Goal: Task Accomplishment & Management: Manage account settings

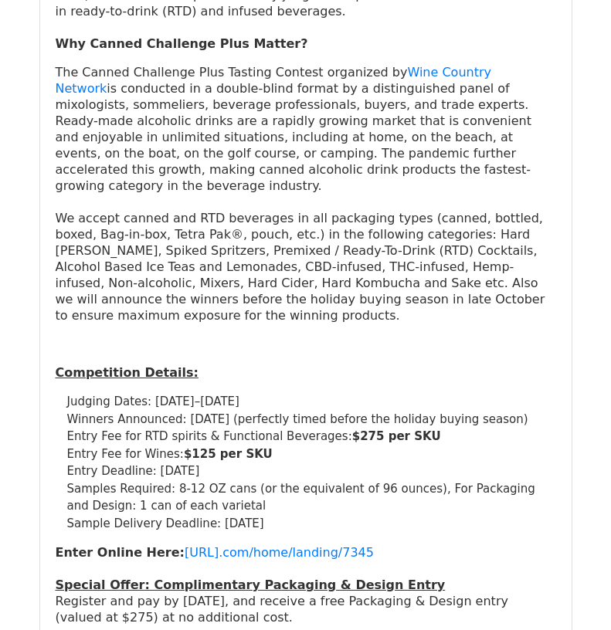
scroll to position [5020, 0]
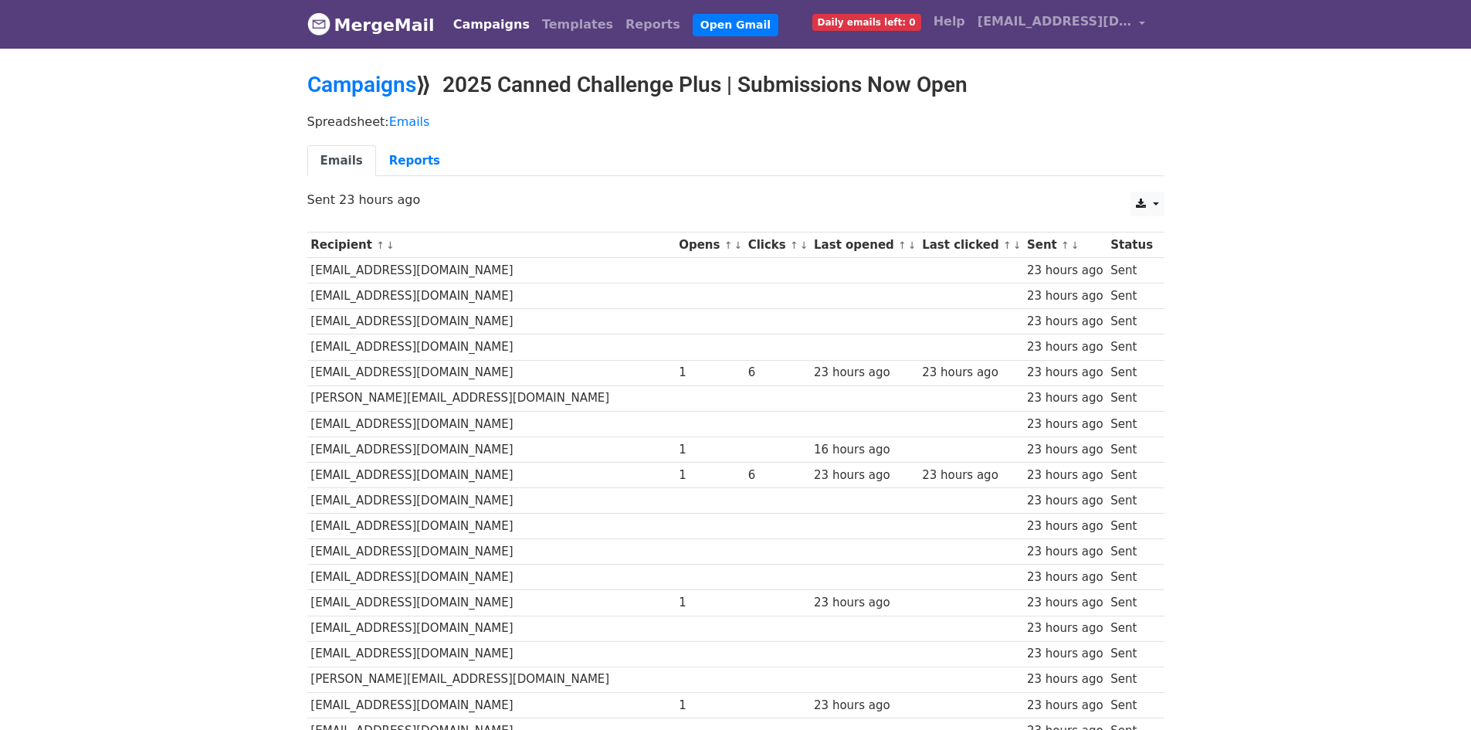
click at [873, 29] on span "Daily emails left: 0" at bounding box center [866, 22] width 109 height 17
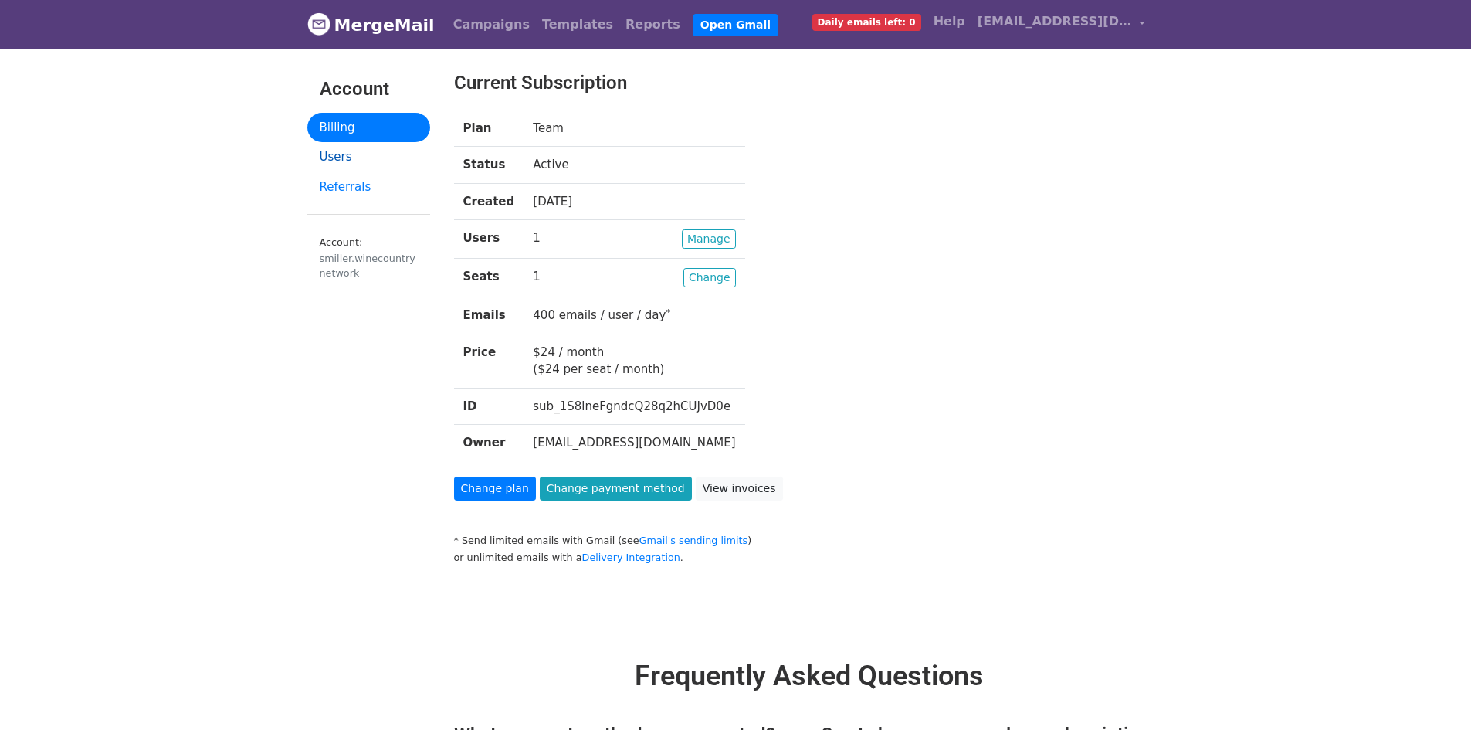
click at [348, 158] on link "Users" at bounding box center [368, 157] width 123 height 30
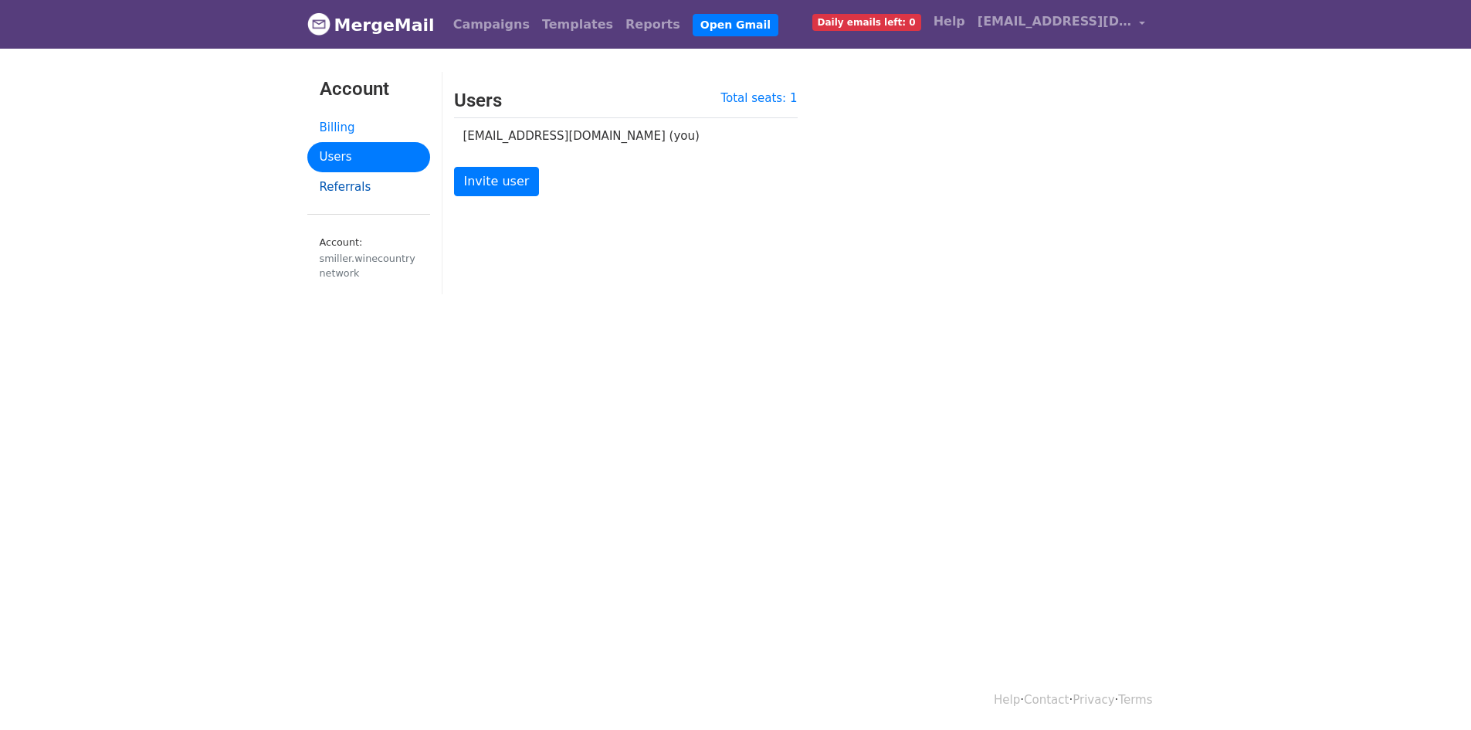
click at [362, 190] on link "Referrals" at bounding box center [368, 187] width 123 height 30
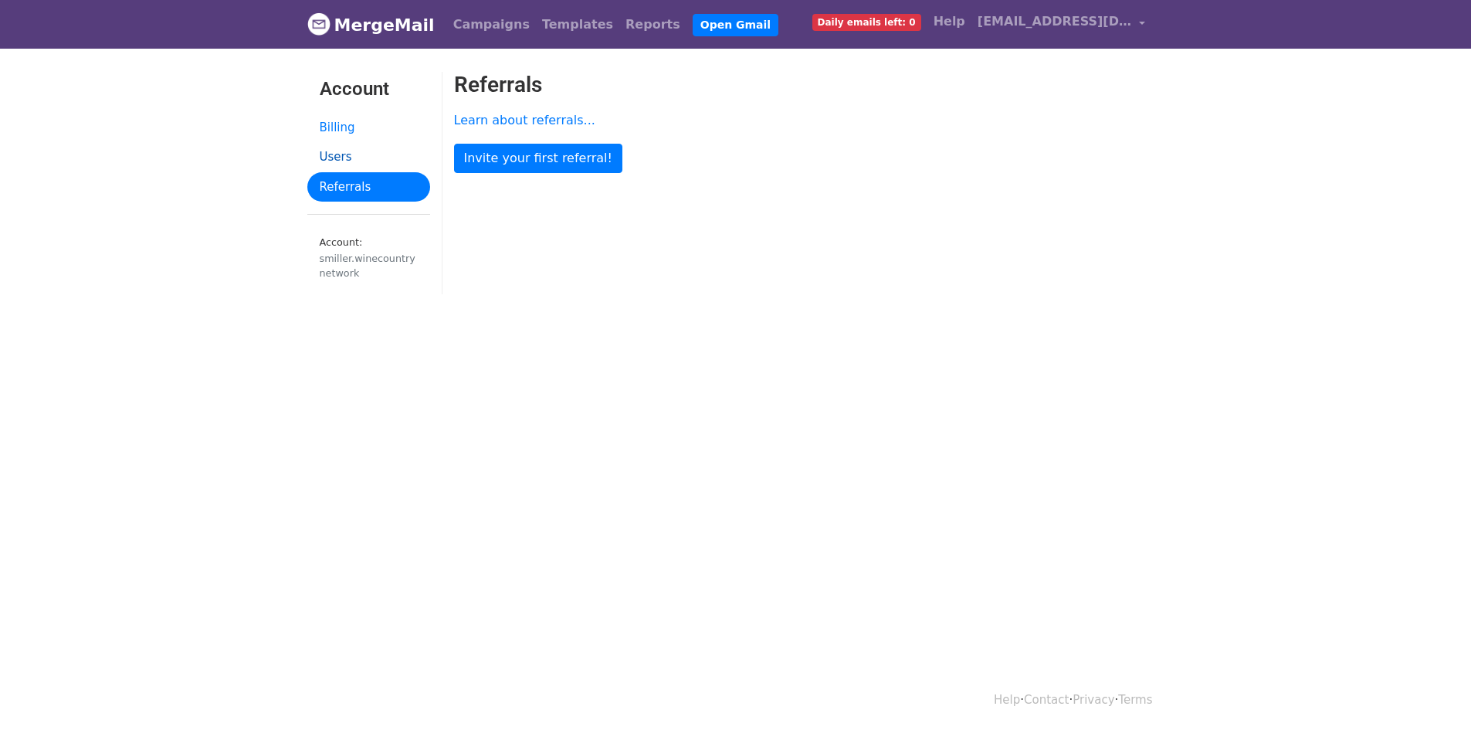
click at [338, 161] on link "Users" at bounding box center [368, 157] width 123 height 30
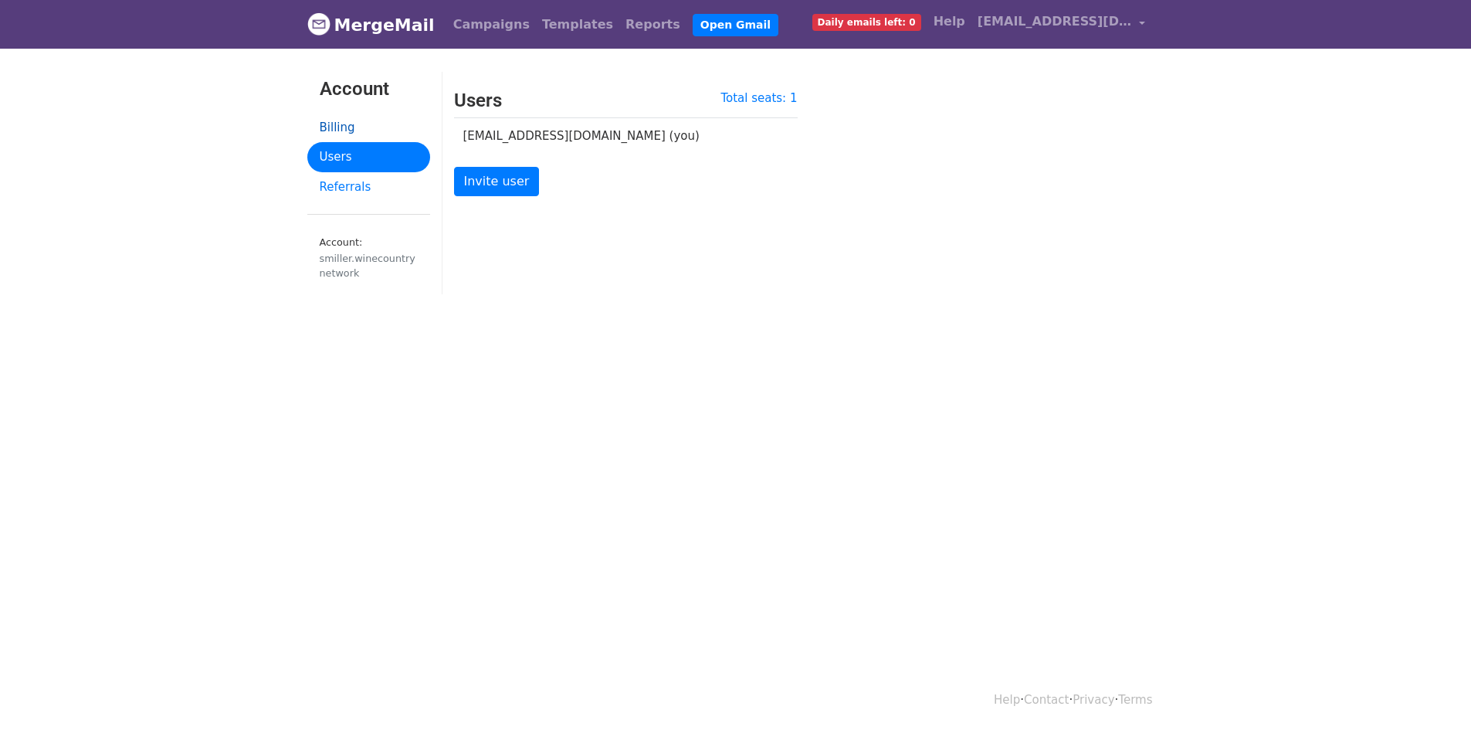
click at [344, 130] on link "Billing" at bounding box center [368, 128] width 123 height 30
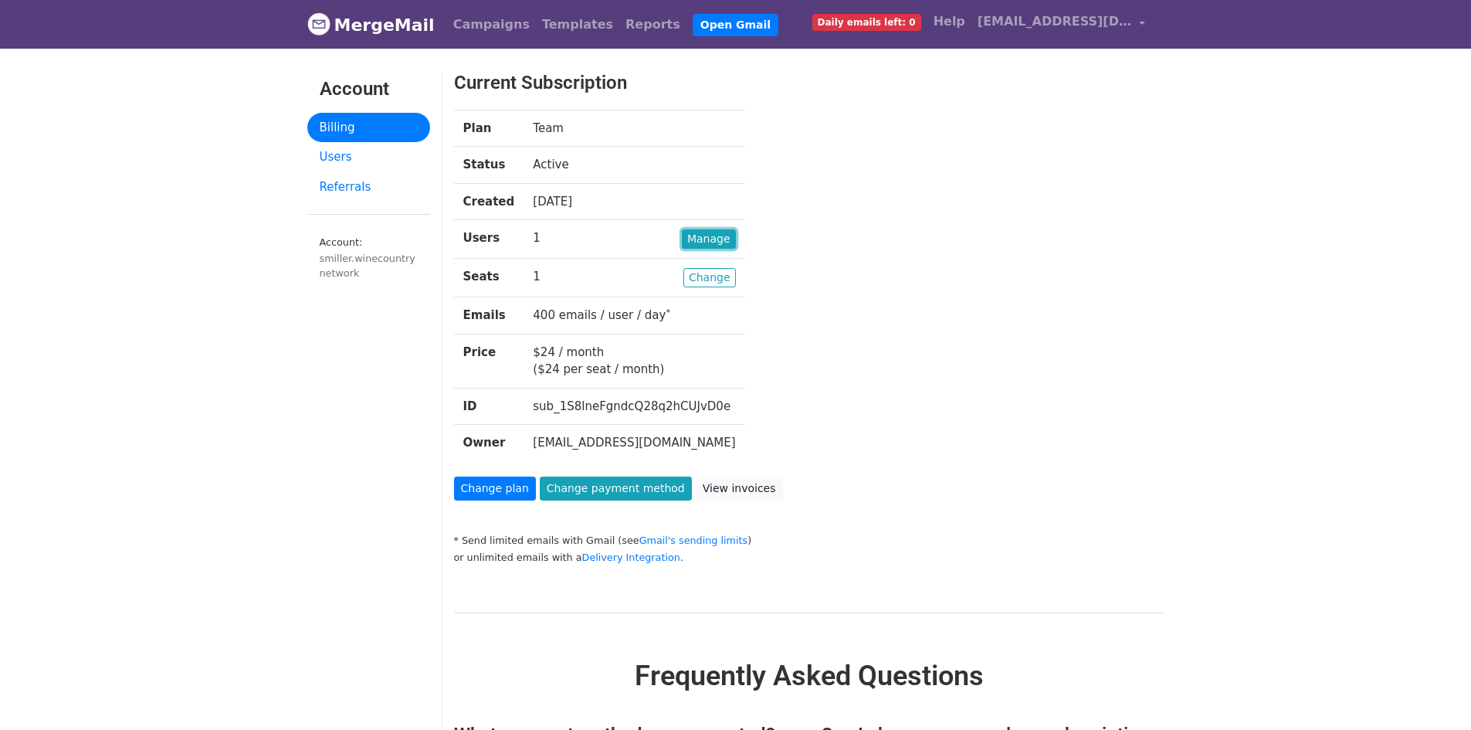
click at [704, 241] on link "Manage" at bounding box center [709, 238] width 54 height 19
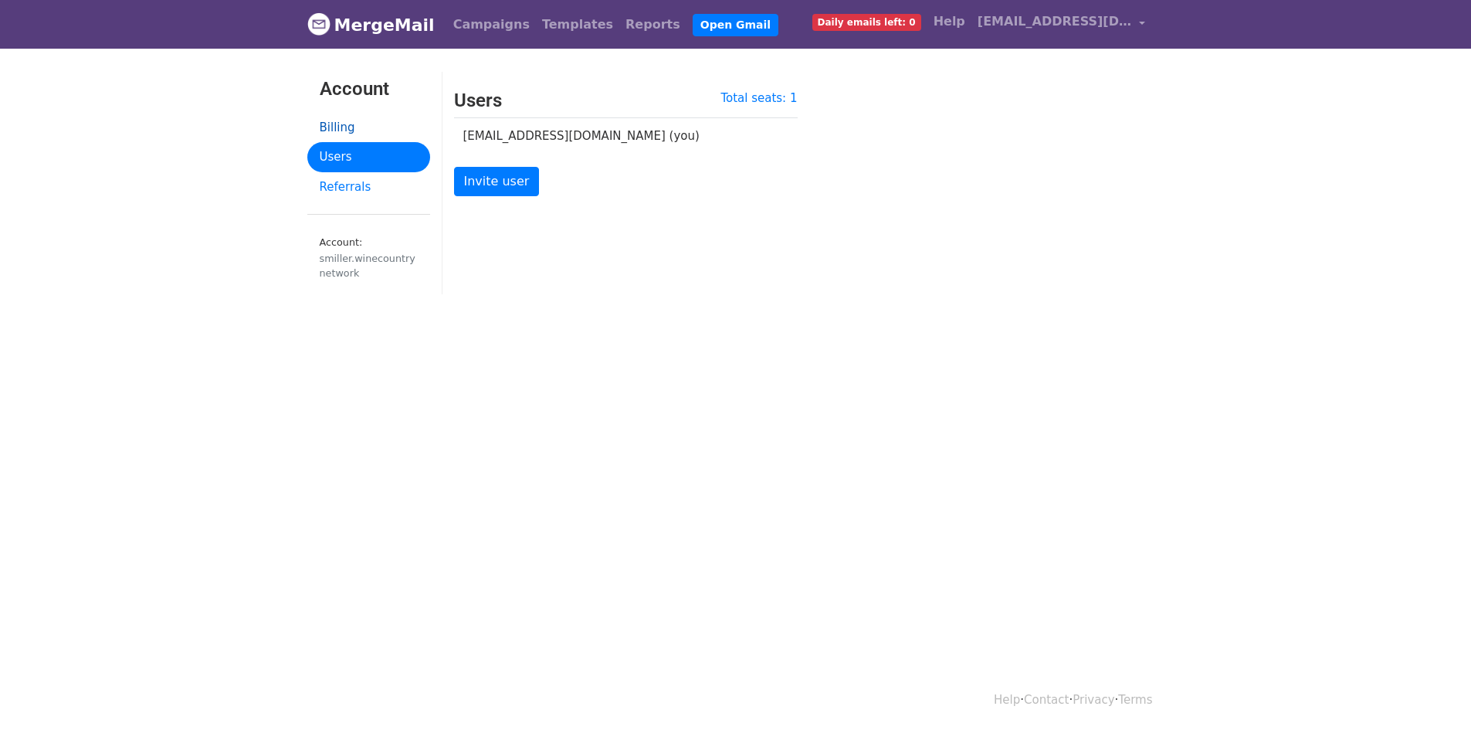
click at [335, 124] on link "Billing" at bounding box center [368, 128] width 123 height 30
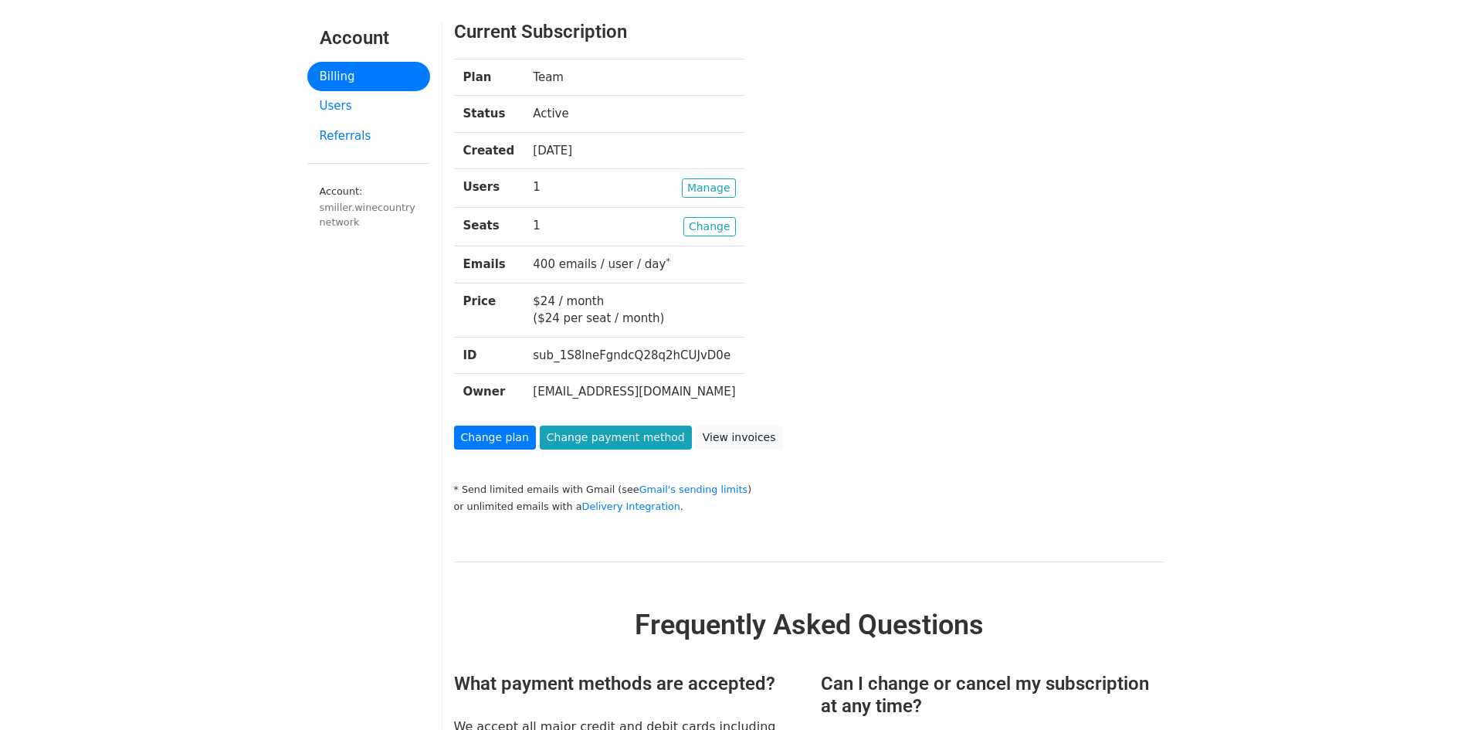
scroll to position [77, 0]
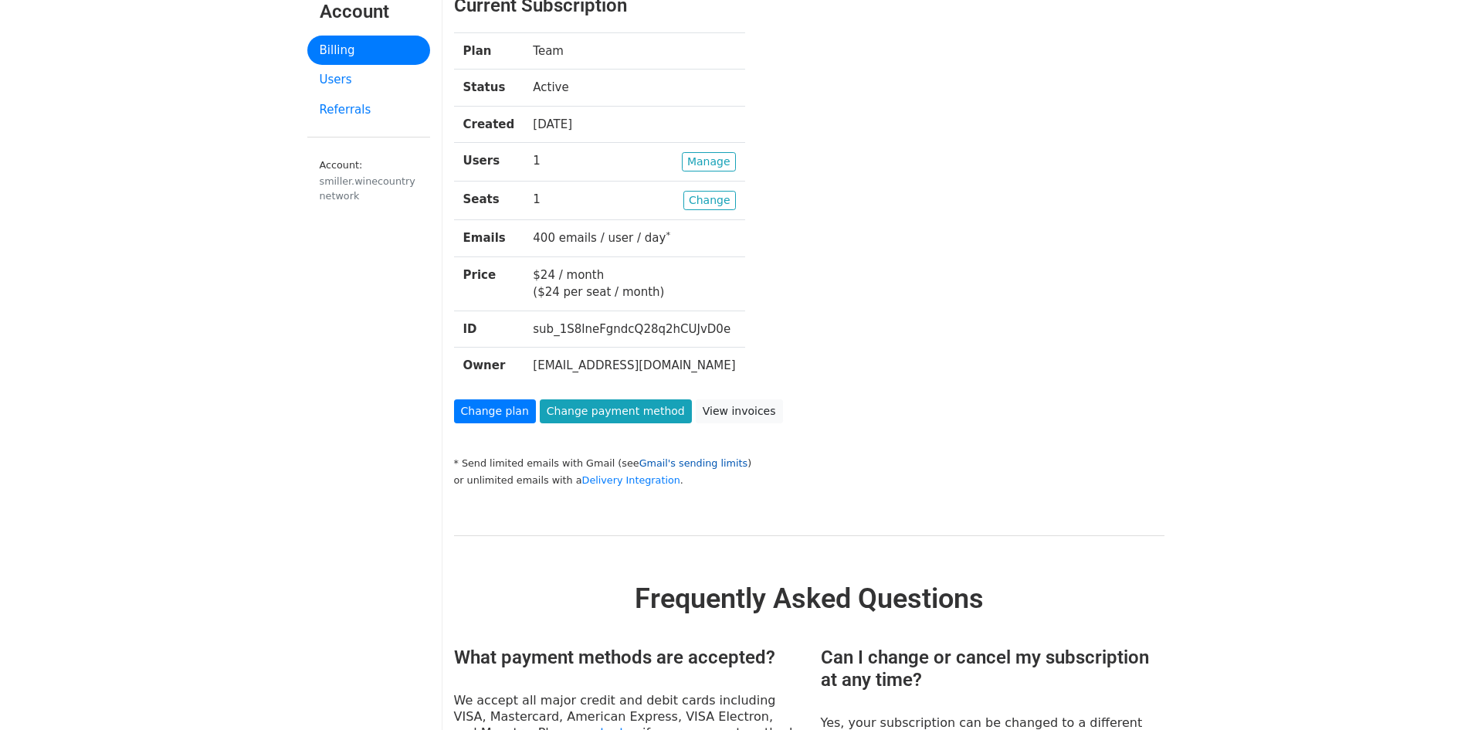
click at [677, 467] on link "Gmail's sending limits" at bounding box center [693, 463] width 109 height 12
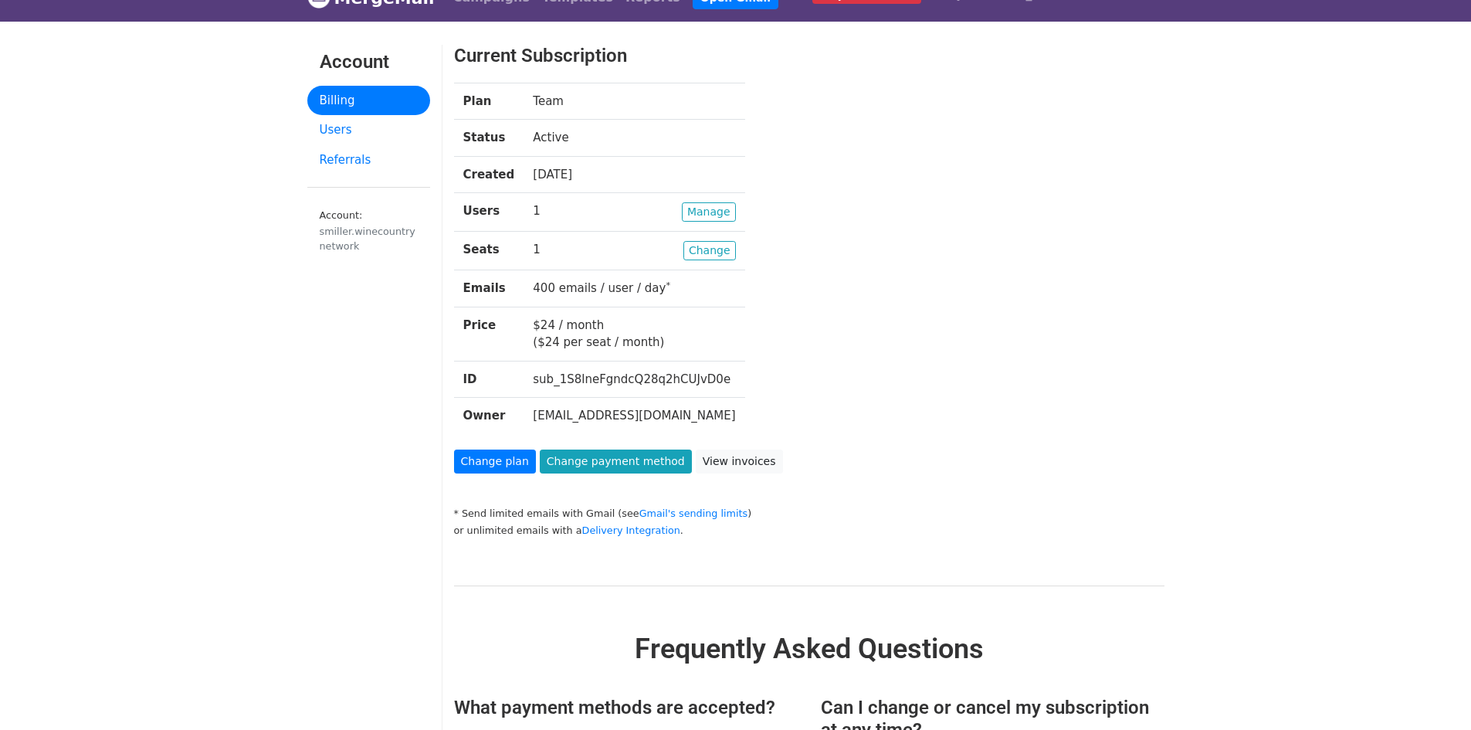
scroll to position [0, 0]
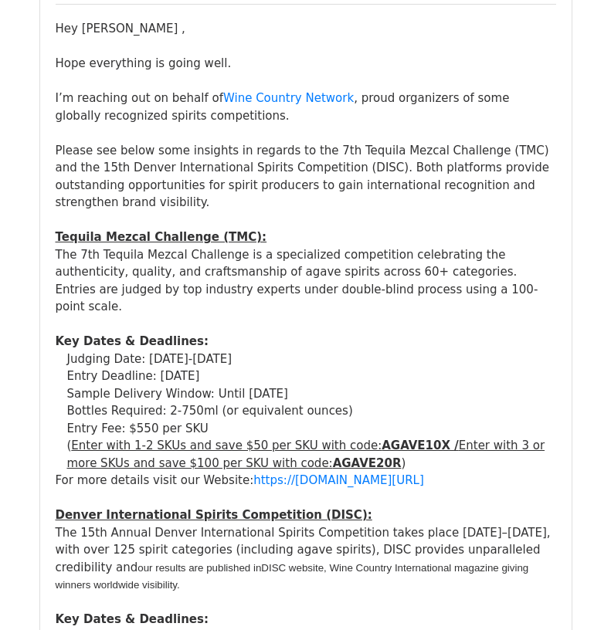
scroll to position [1776, 0]
